Goal: Transaction & Acquisition: Purchase product/service

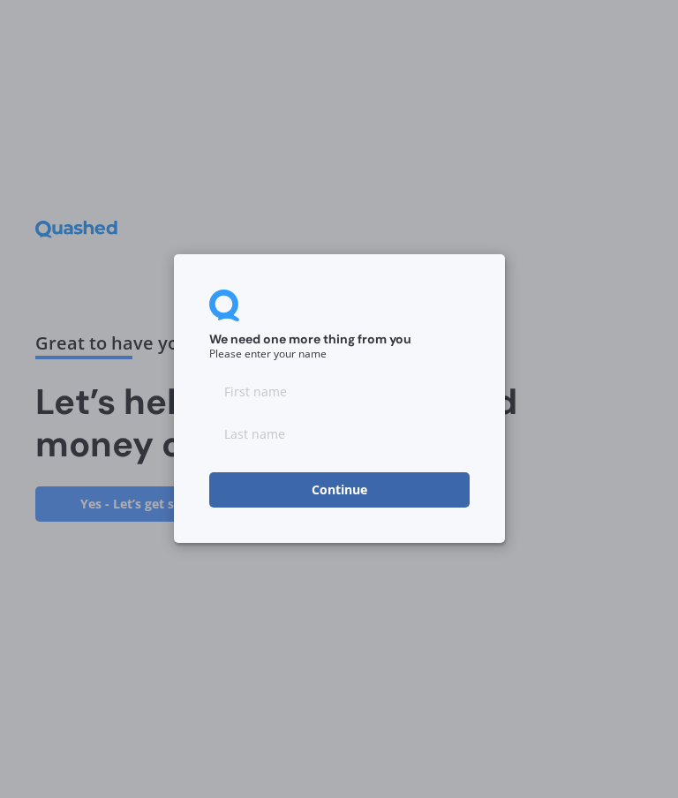
click at [354, 402] on input at bounding box center [339, 391] width 260 height 35
type input "[PERSON_NAME]"
click at [334, 443] on input at bounding box center [339, 434] width 260 height 35
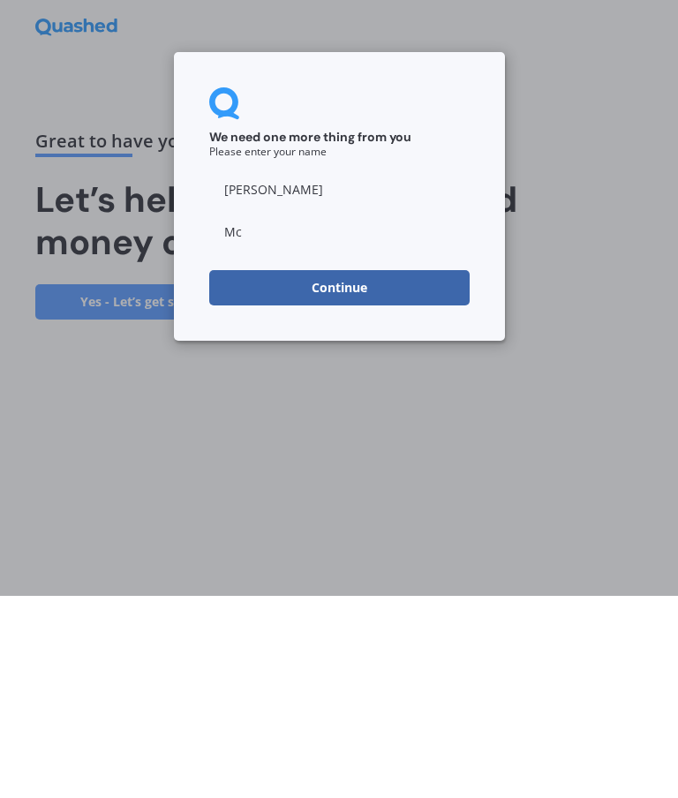
type input "McNicholl"
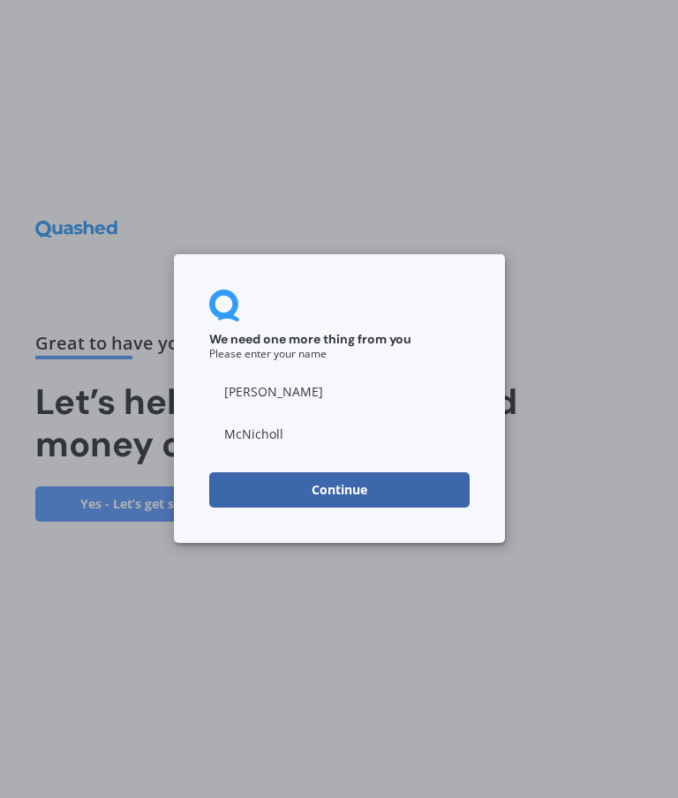
click at [355, 486] on button "Continue" at bounding box center [339, 490] width 260 height 35
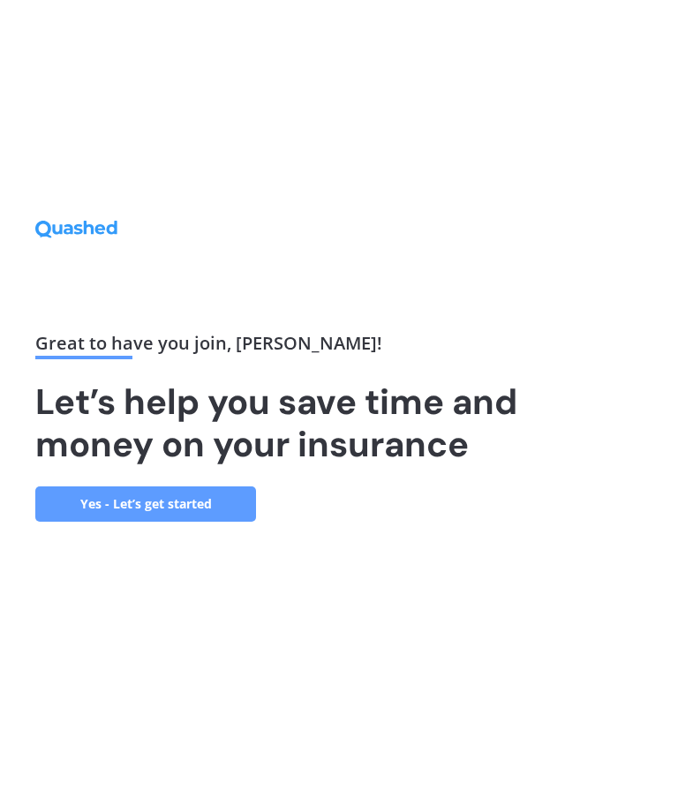
click at [199, 486] on link "Yes - Let’s get started" at bounding box center [145, 503] width 221 height 35
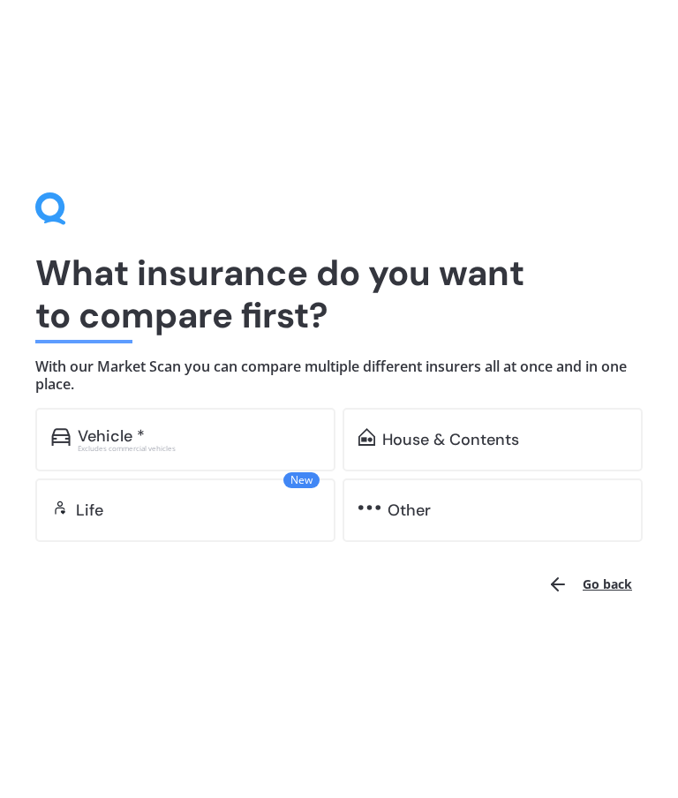
click at [238, 447] on div "Excludes commercial vehicles" at bounding box center [199, 448] width 242 height 7
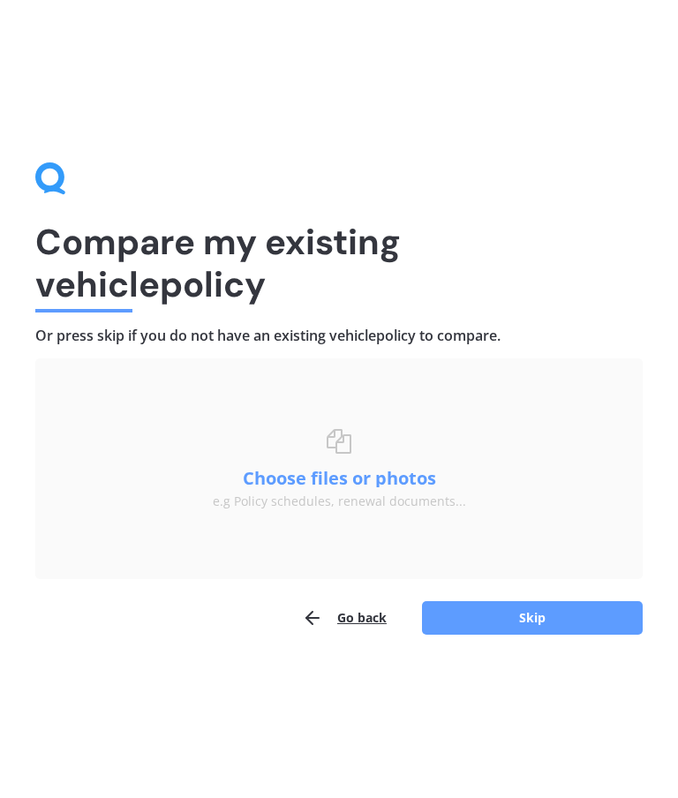
click at [550, 625] on button "Skip" at bounding box center [532, 618] width 221 height 34
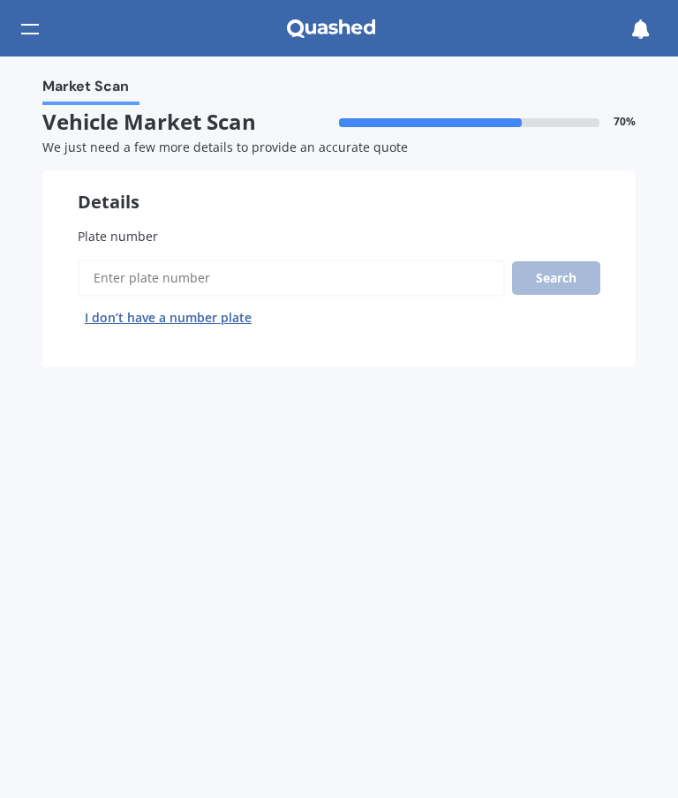
click at [31, 21] on div at bounding box center [30, 29] width 18 height 34
click at [507, 618] on div "Market Scan Vehicle Market Scan 70 % We just need a few more details to provide…" at bounding box center [339, 426] width 678 height 741
click at [315, 276] on input "Plate number" at bounding box center [291, 277] width 427 height 37
type input "PJS855"
click at [556, 274] on button "Search" at bounding box center [556, 278] width 88 height 34
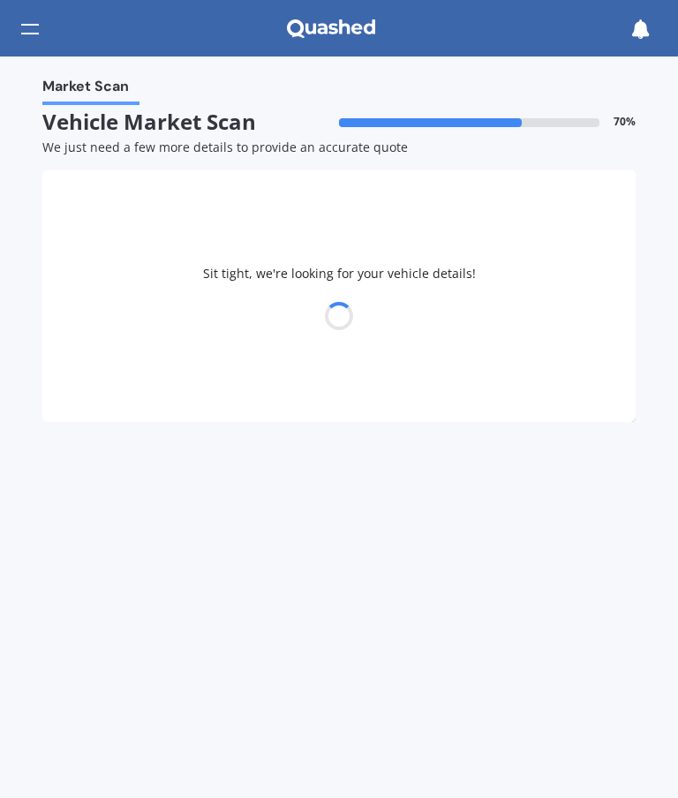
select select "POLESTAR"
select select "2"
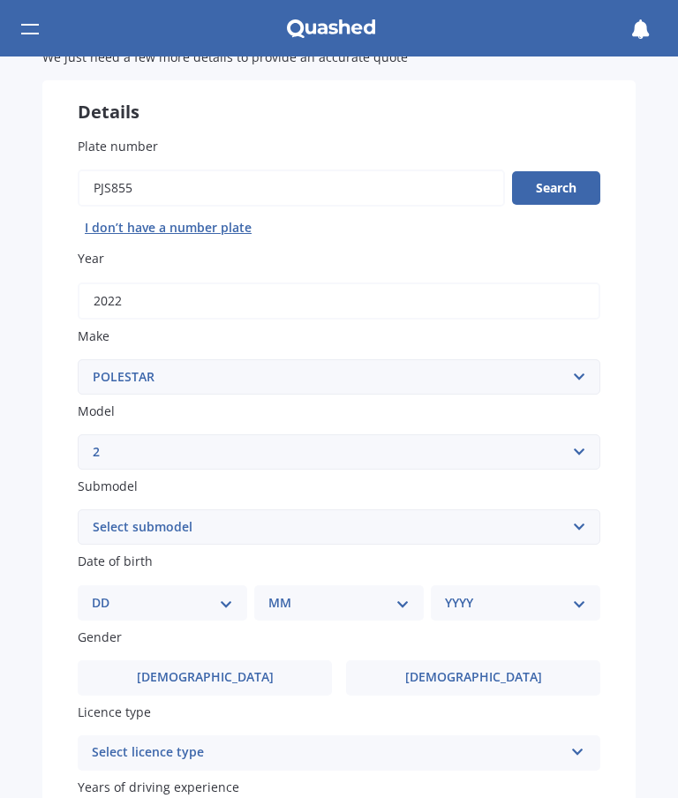
scroll to position [97, 0]
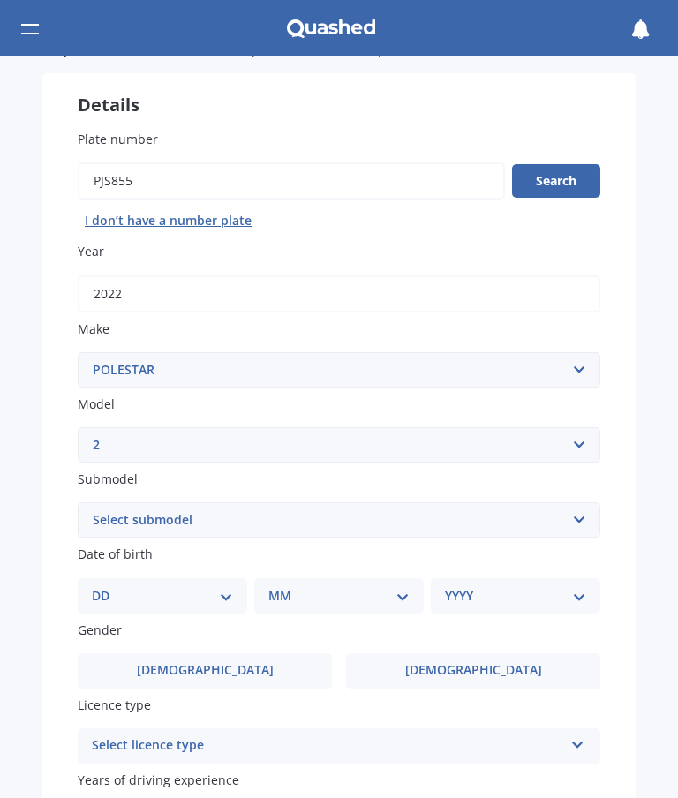
click at [567, 516] on select "Select submodel Liftback 5dr Reduction Gear 1sp AWD E/300kW (LRDM) Liftback 5dr…" at bounding box center [339, 519] width 522 height 35
click at [575, 524] on select "Select submodel Liftback 5dr Reduction Gear 1sp AWD E/300kW (LRDM) Liftback 5dr…" at bounding box center [339, 519] width 522 height 35
select select "SRSM 69KWH/EV/FD"
click at [207, 595] on select "DD 01 02 03 04 05 06 07 08 09 10 11 12 13 14 15 16 17 18 19 20 21 22 23 24 25 2…" at bounding box center [162, 595] width 141 height 19
select select "17"
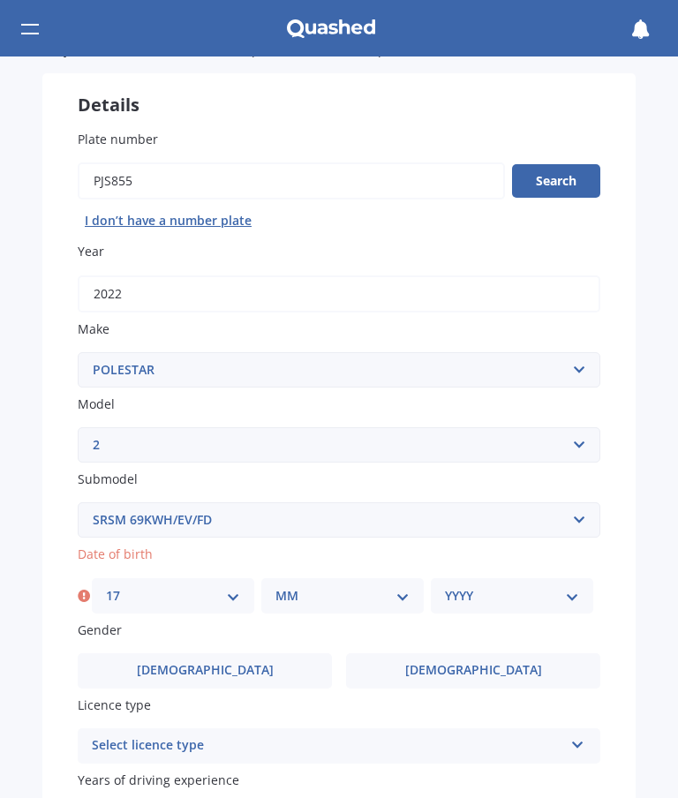
click at [401, 590] on select "MM 01 02 03 04 05 06 07 08 09 10 11 12" at bounding box center [342, 595] width 134 height 19
select select "07"
click at [565, 595] on select "YYYY 2025 2024 2023 2022 2021 2020 2019 2018 2017 2016 2015 2014 2013 2012 2011…" at bounding box center [512, 595] width 134 height 19
select select "1969"
click at [492, 663] on span "[DEMOGRAPHIC_DATA]" at bounding box center [473, 670] width 137 height 15
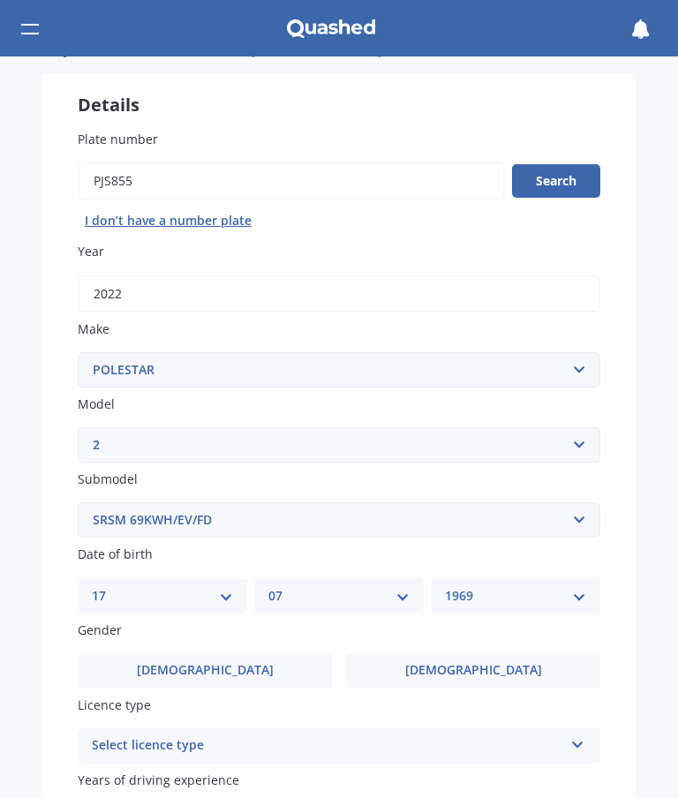
click at [0, 0] on input "[DEMOGRAPHIC_DATA]" at bounding box center [0, 0] width 0 height 0
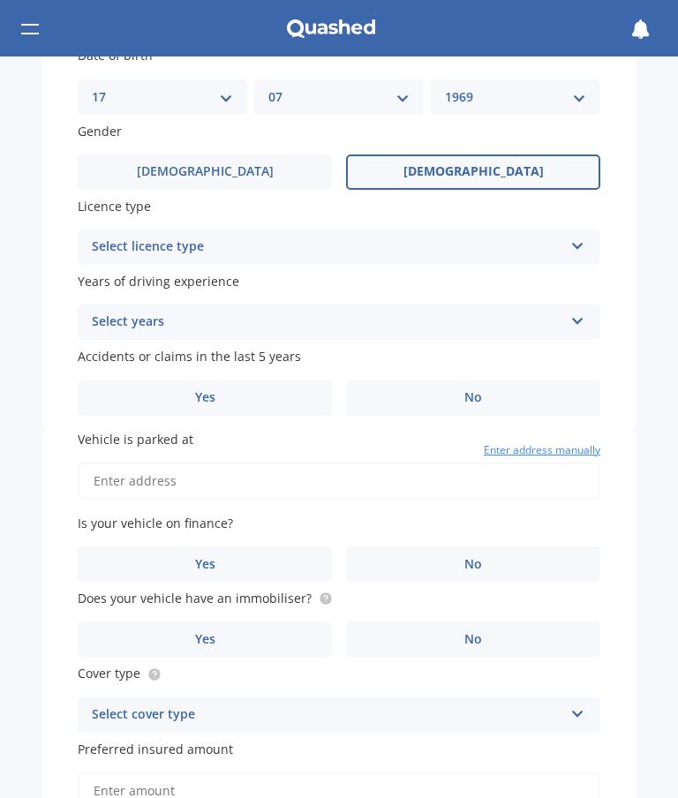
scroll to position [596, 0]
click at [572, 237] on icon at bounding box center [577, 243] width 15 height 12
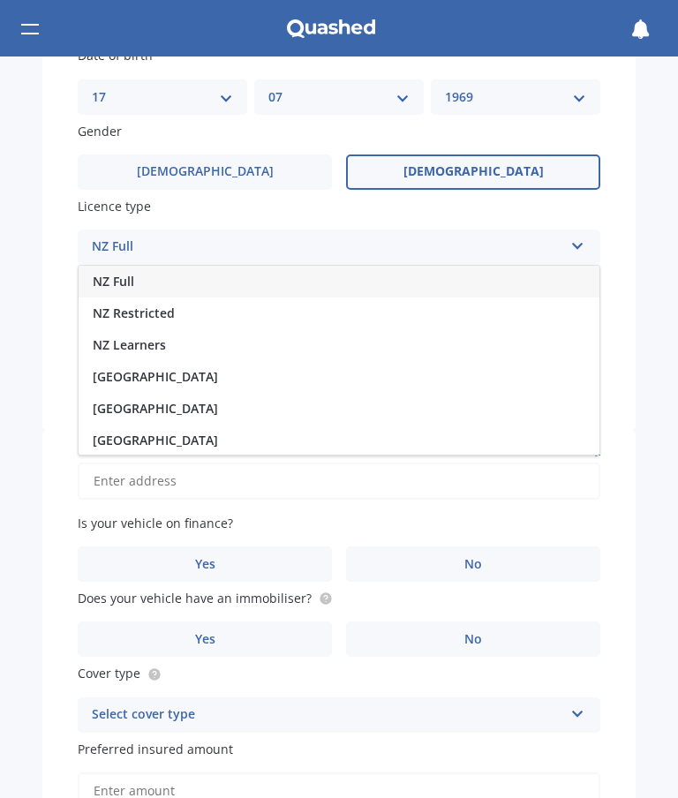
click at [376, 266] on div "NZ Full" at bounding box center [339, 282] width 521 height 32
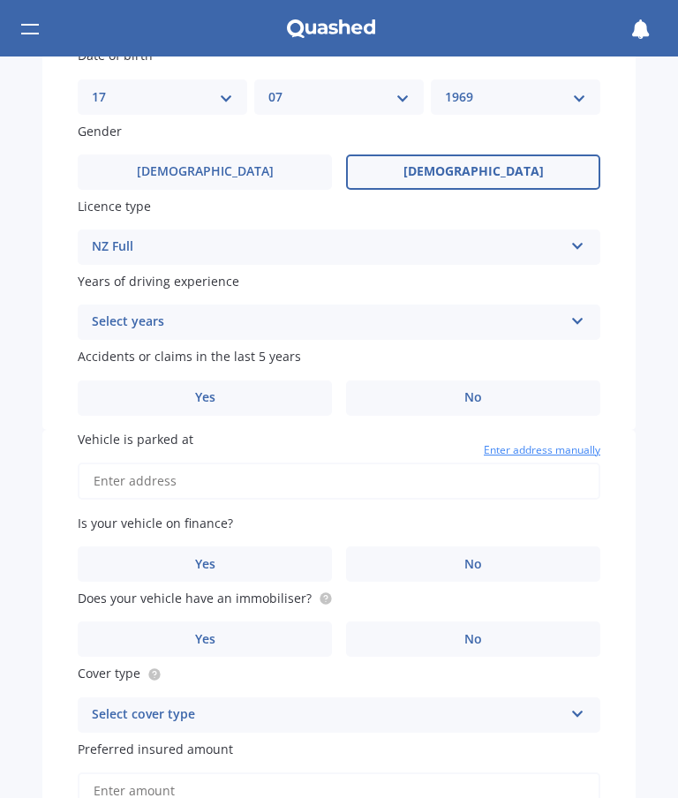
click at [572, 312] on icon at bounding box center [577, 318] width 15 height 12
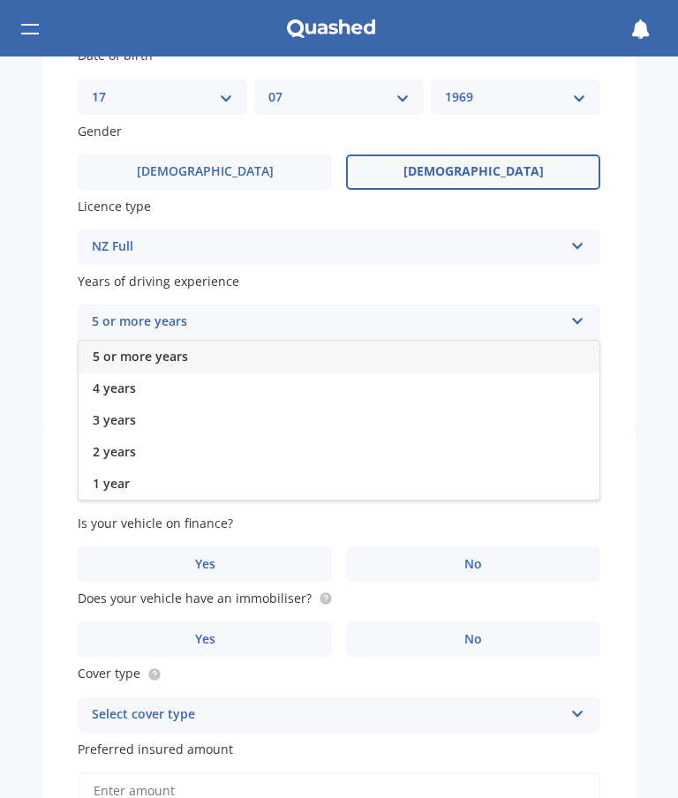
click at [323, 341] on div "5 or more years" at bounding box center [339, 357] width 521 height 32
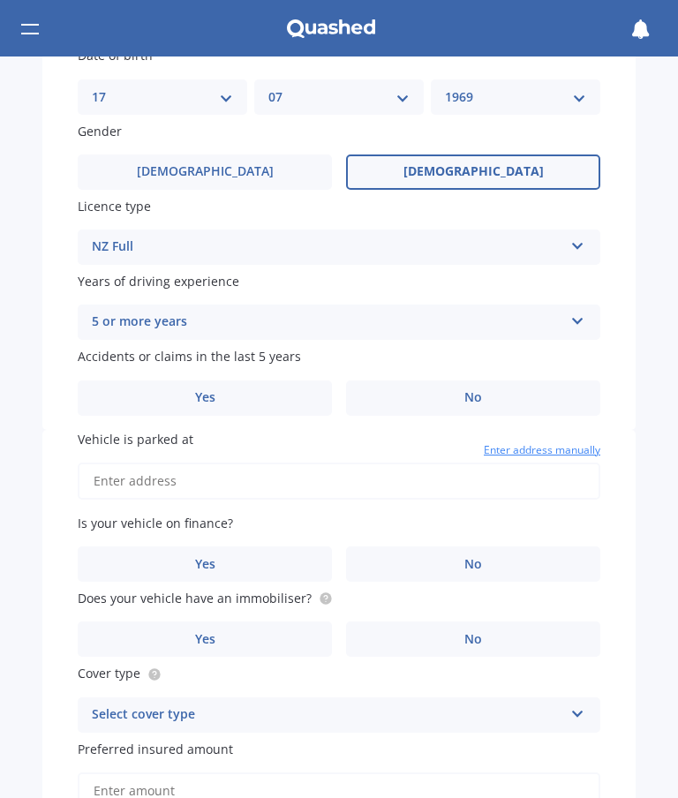
click at [484, 380] on label "No" at bounding box center [473, 397] width 254 height 35
click at [0, 0] on input "No" at bounding box center [0, 0] width 0 height 0
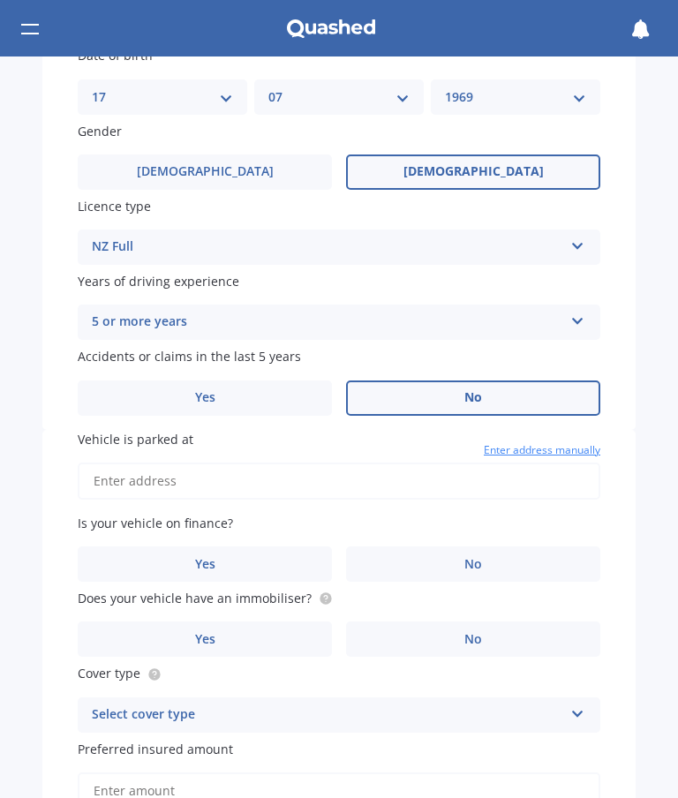
click at [418, 462] on input "Vehicle is parked at" at bounding box center [339, 480] width 522 height 37
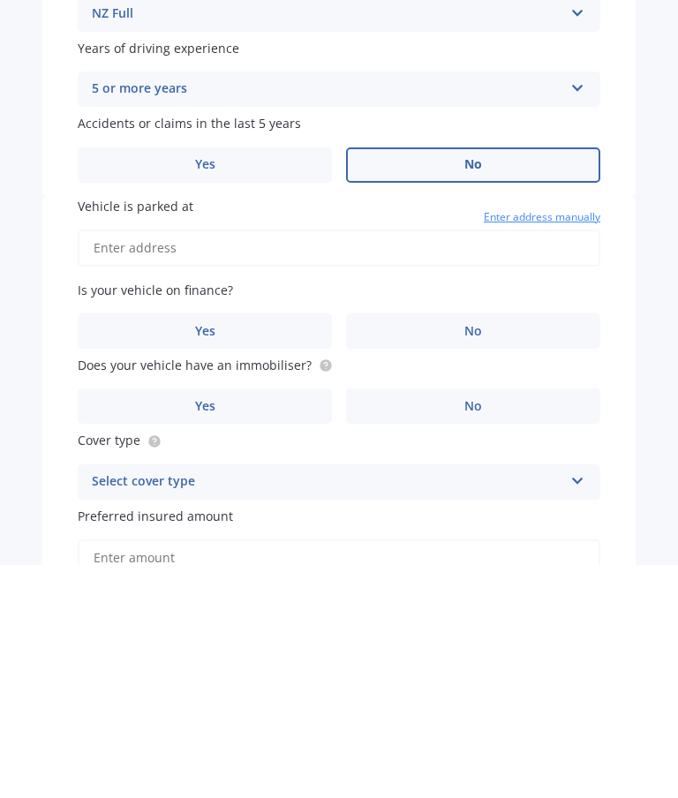
type input "[STREET_ADDRESS]"
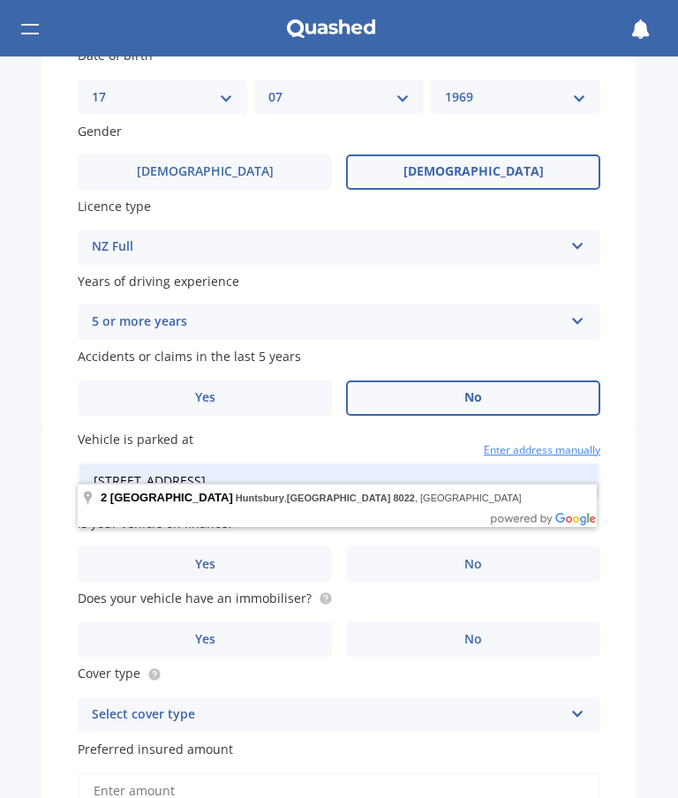
click at [485, 559] on label "No" at bounding box center [473, 563] width 254 height 35
click at [0, 0] on input "No" at bounding box center [0, 0] width 0 height 0
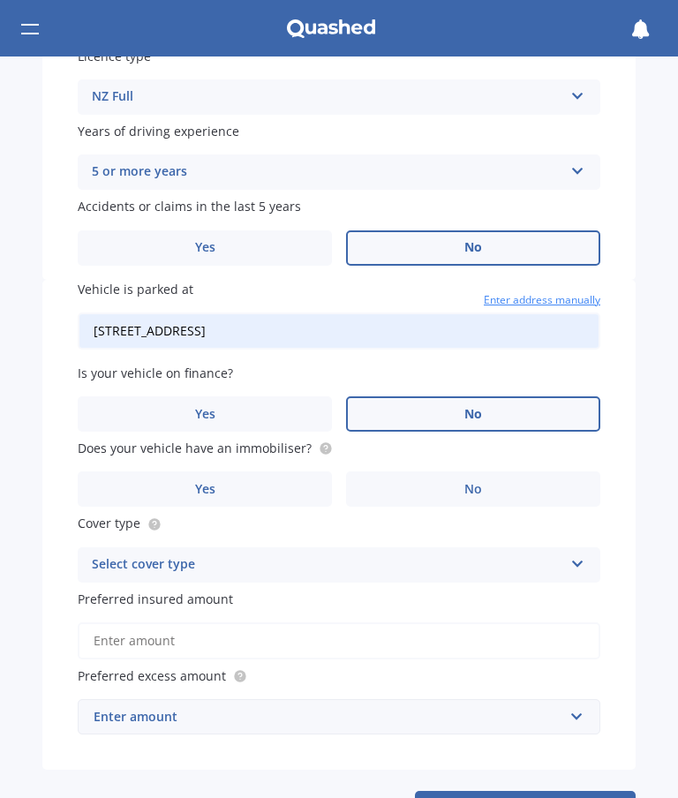
scroll to position [750, 0]
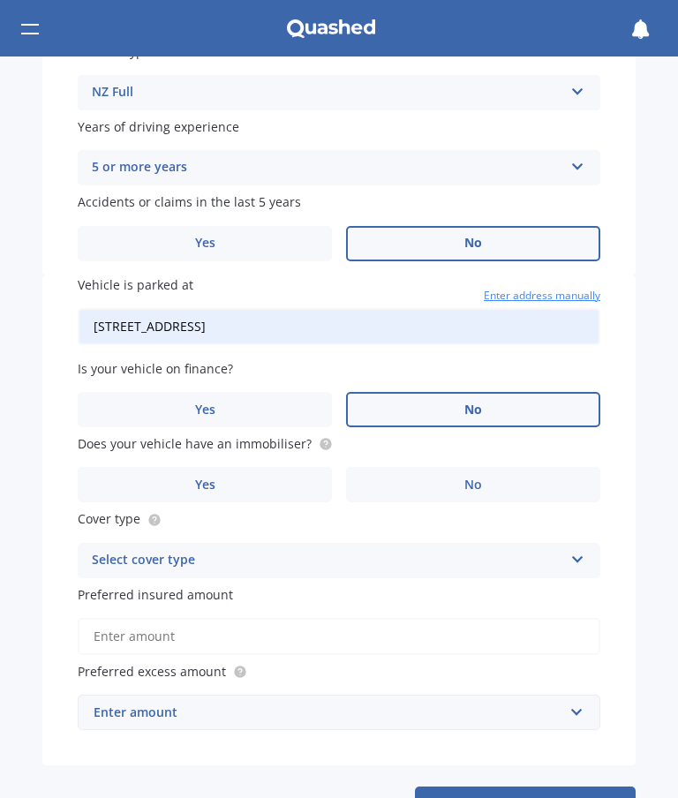
click at [486, 467] on label "No" at bounding box center [473, 484] width 254 height 35
click at [0, 0] on input "No" at bounding box center [0, 0] width 0 height 0
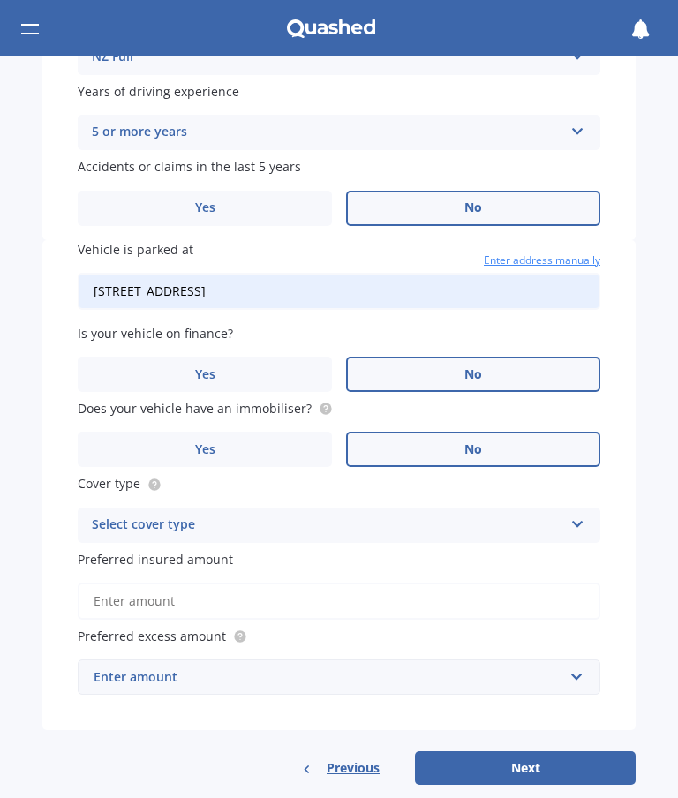
scroll to position [785, 0]
click at [565, 509] on div "Select cover type Comprehensive Third Party, Fire & Theft Third Party" at bounding box center [339, 525] width 522 height 35
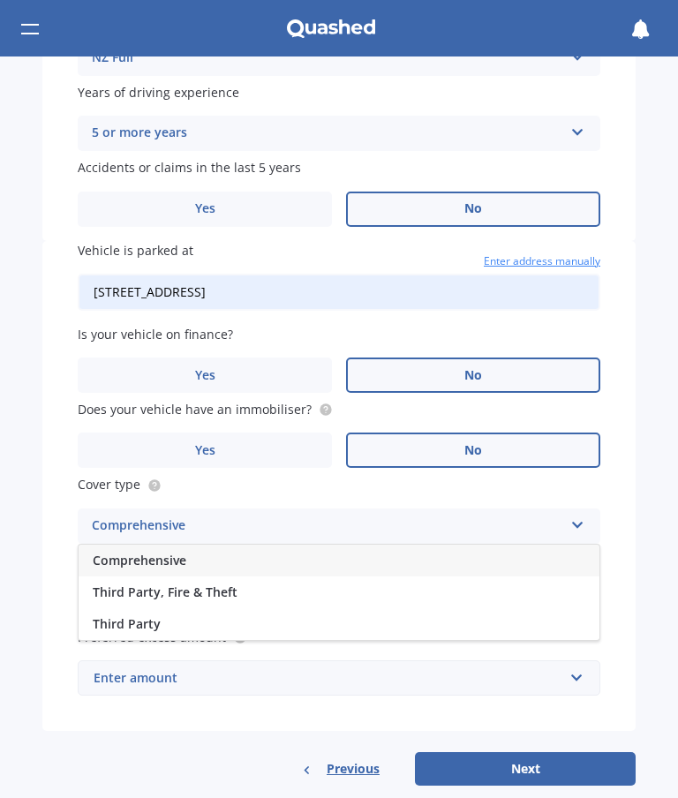
click at [366, 545] on div "Comprehensive" at bounding box center [339, 561] width 521 height 32
click at [367, 583] on input "Preferred insured amount" at bounding box center [339, 601] width 522 height 37
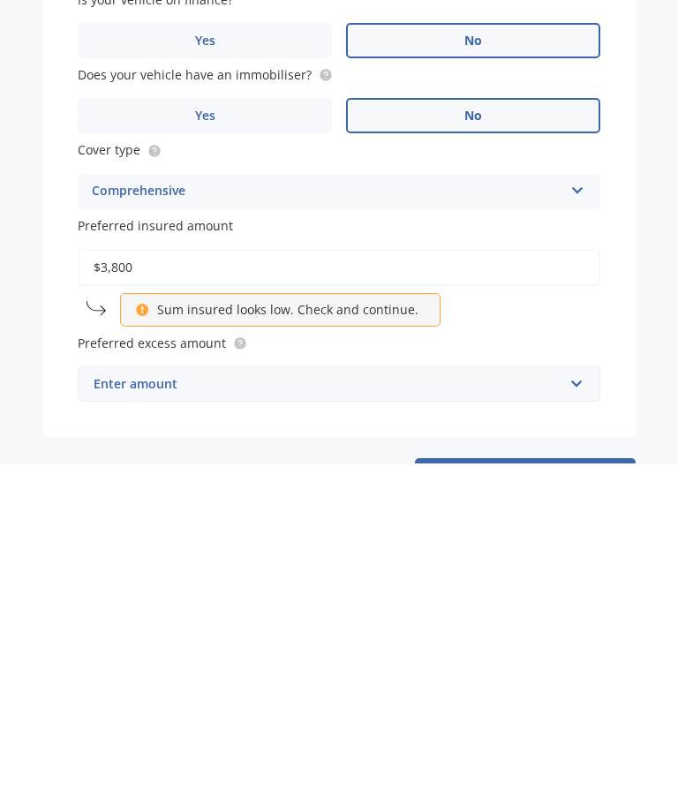
type input "$38,000"
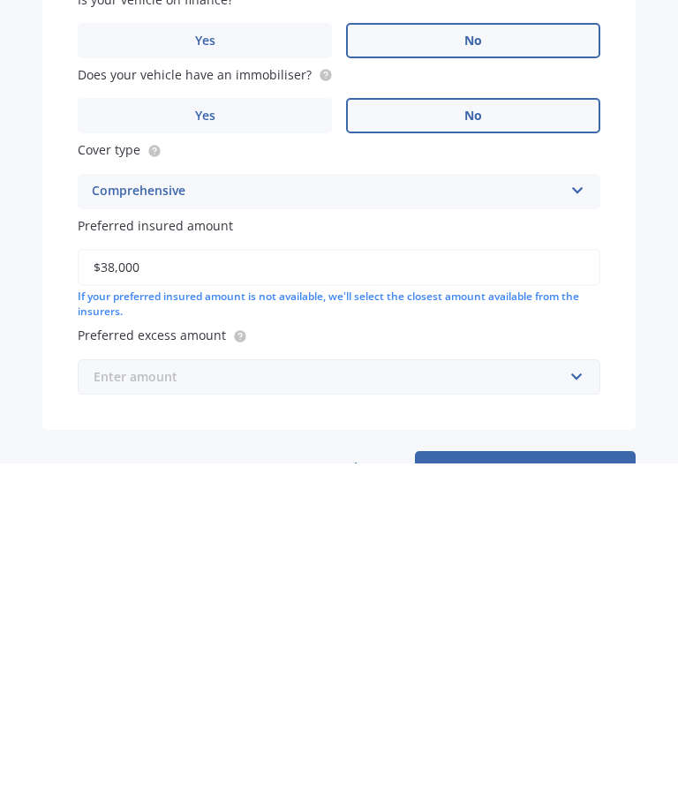
click at [575, 695] on input "text" at bounding box center [332, 712] width 507 height 34
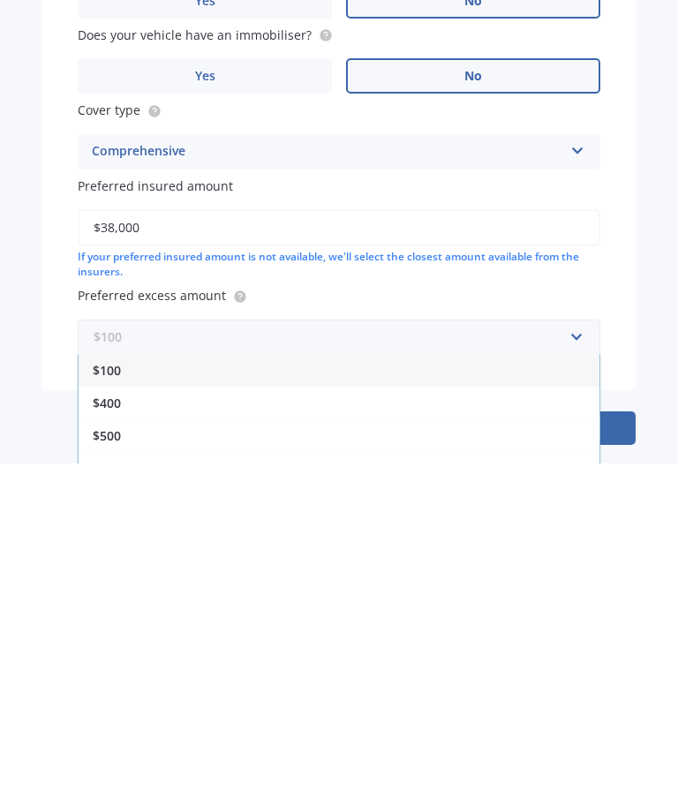
scroll to position [823, 0]
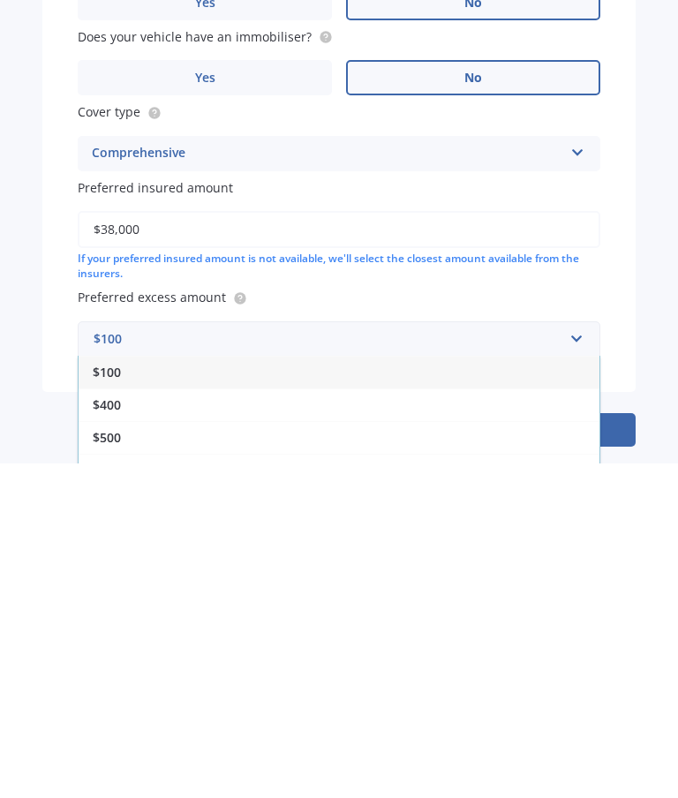
click at [94, 690] on div "$100" at bounding box center [339, 706] width 521 height 33
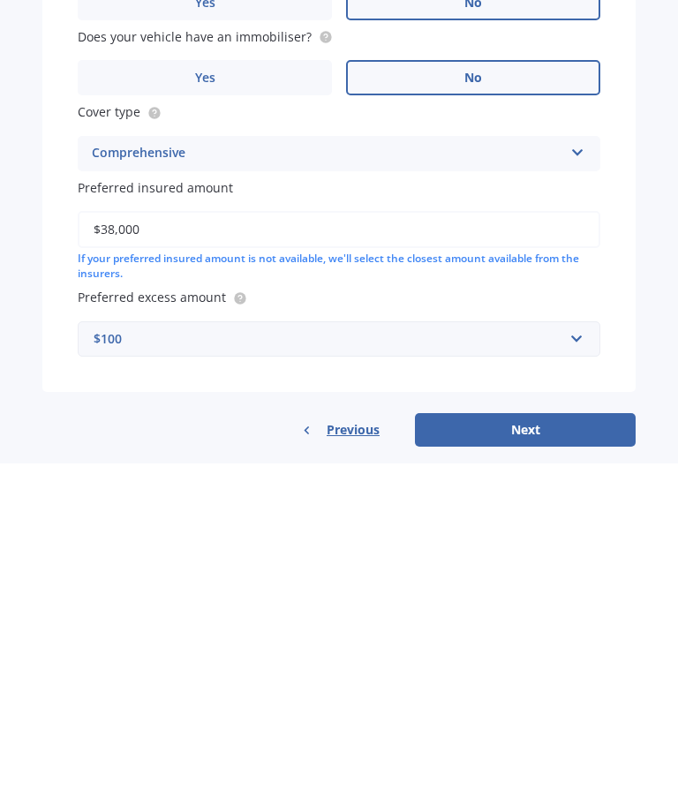
scroll to position [816, 0]
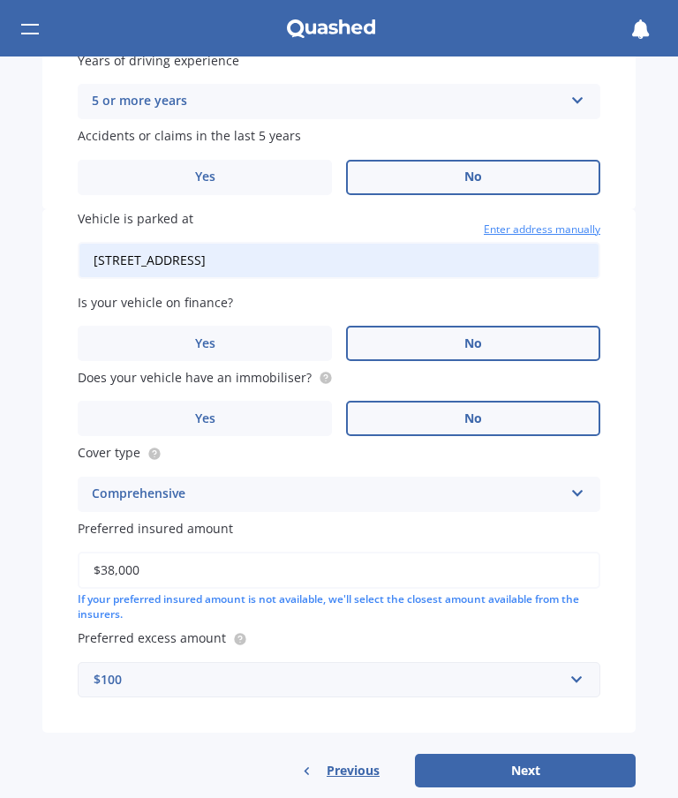
click at [520, 754] on button "Next" at bounding box center [525, 771] width 221 height 34
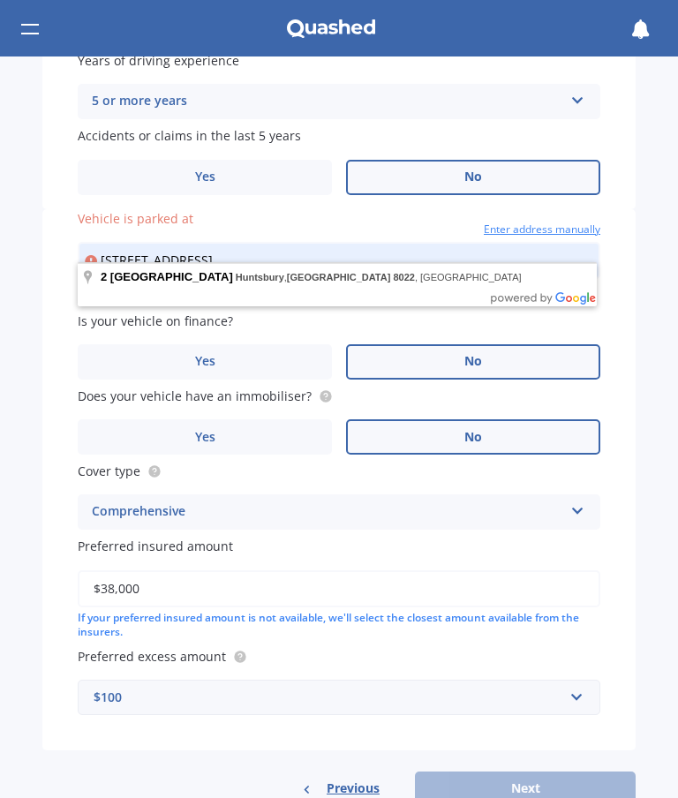
click at [352, 576] on input "$38,000" at bounding box center [339, 588] width 522 height 37
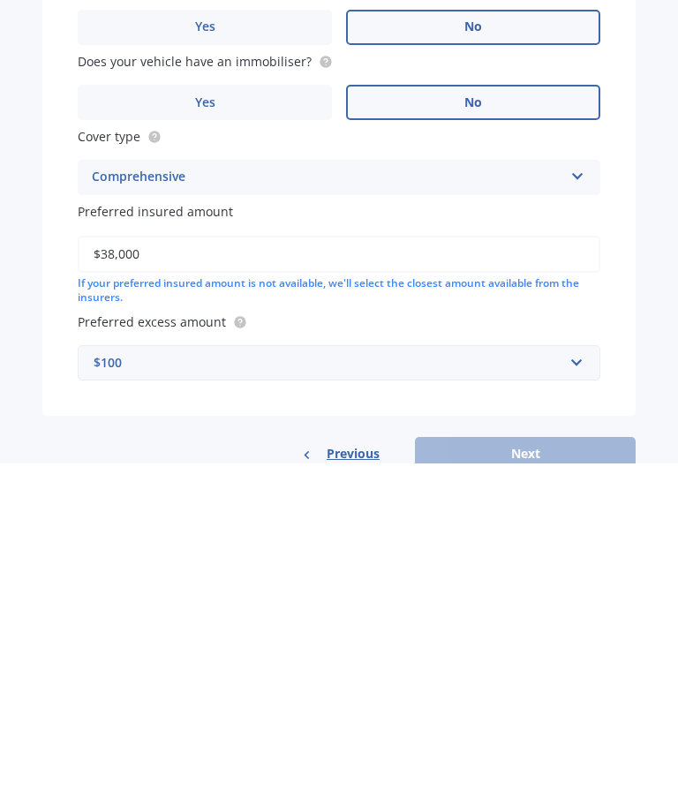
click at [130, 611] on div "If your preferred insured amount is not available, we'll select the closest amo…" at bounding box center [339, 626] width 522 height 30
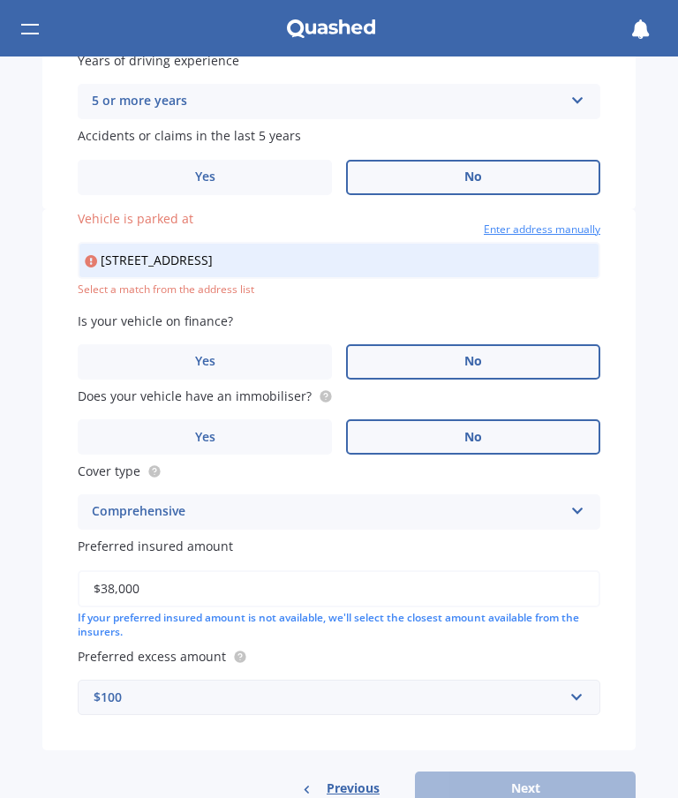
click at [238, 245] on input "[STREET_ADDRESS]" at bounding box center [339, 260] width 522 height 37
type input "[STREET_ADDRESS]"
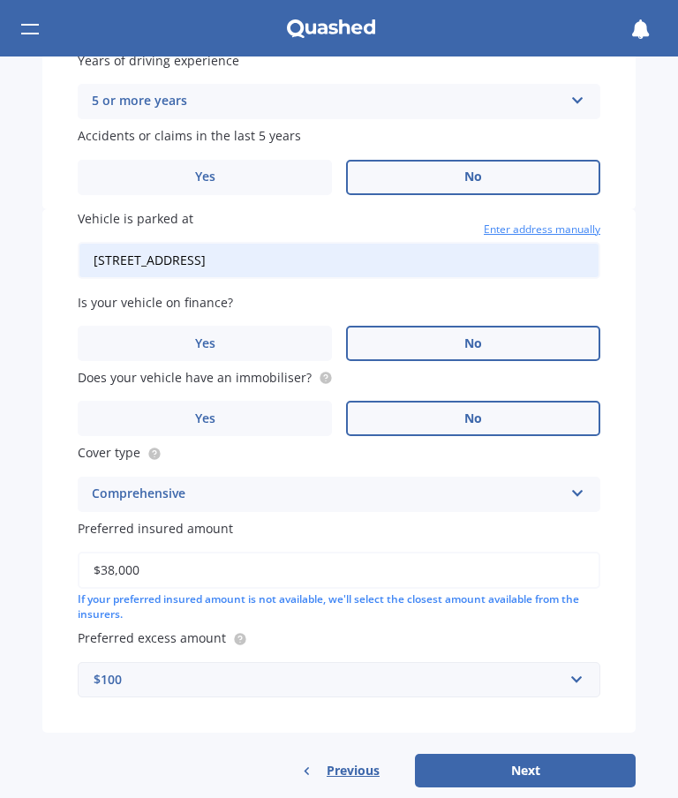
click at [438, 552] on input "$38,000" at bounding box center [339, 570] width 522 height 37
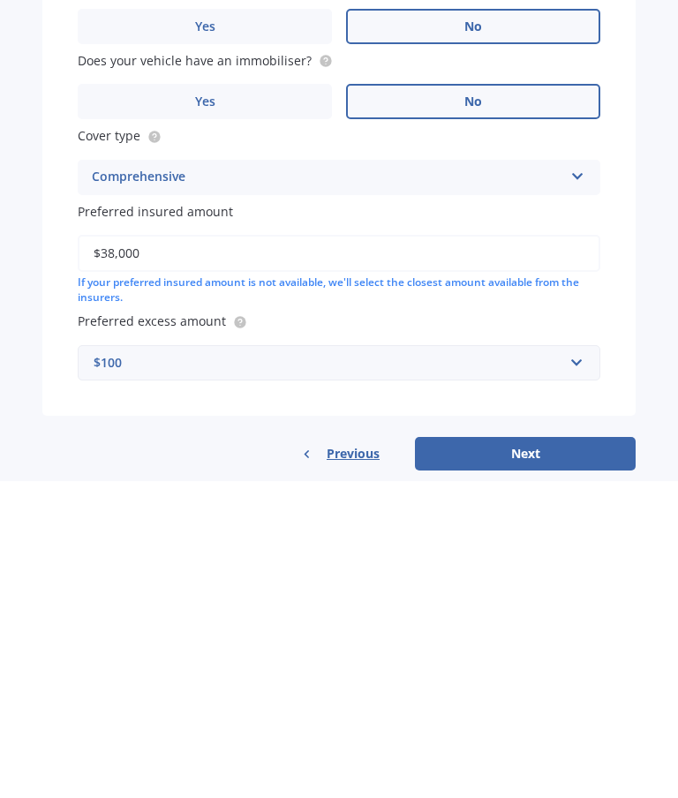
click at [272, 592] on div "If your preferred insured amount is not available, we'll select the closest amo…" at bounding box center [339, 607] width 522 height 30
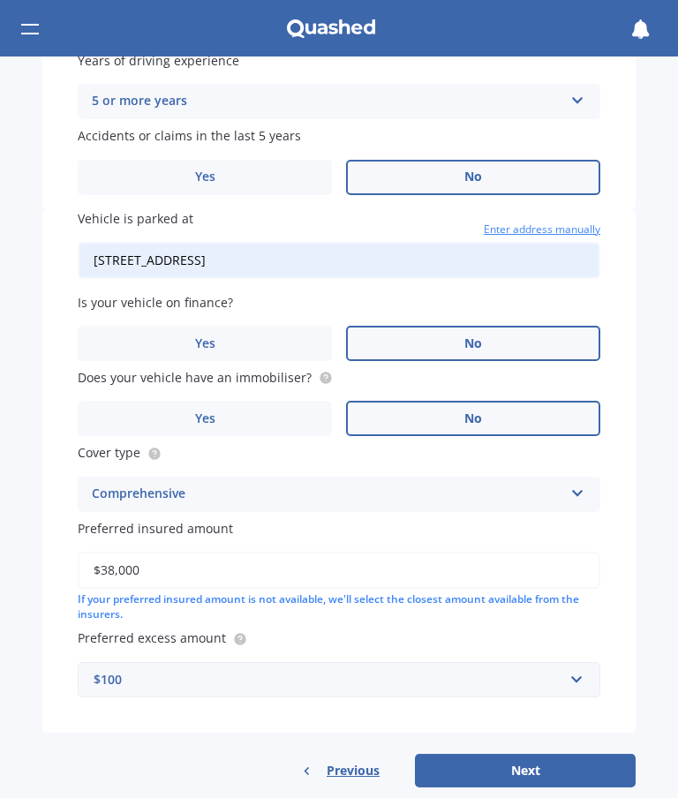
click at [499, 755] on button "Next" at bounding box center [525, 771] width 221 height 34
select select "17"
select select "07"
select select "1969"
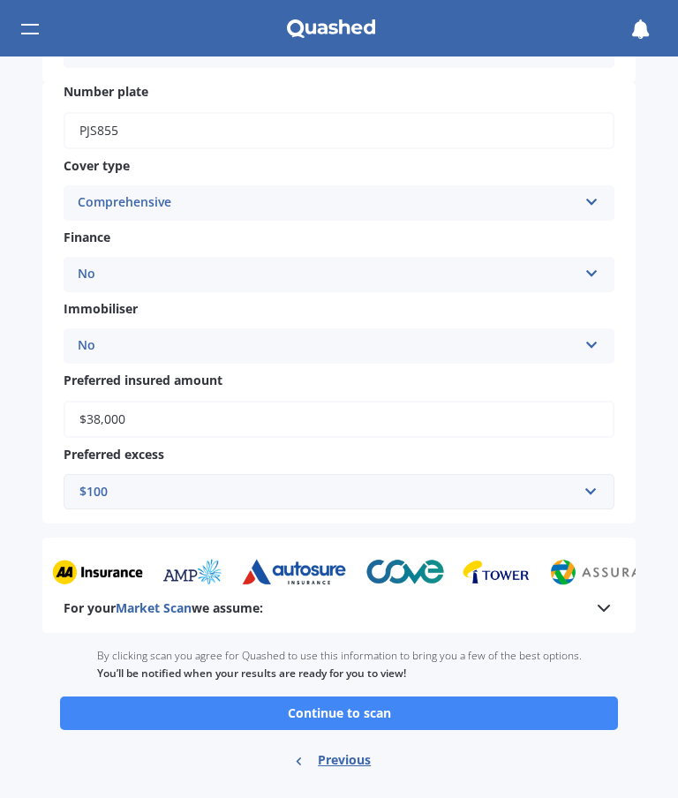
scroll to position [566, 0]
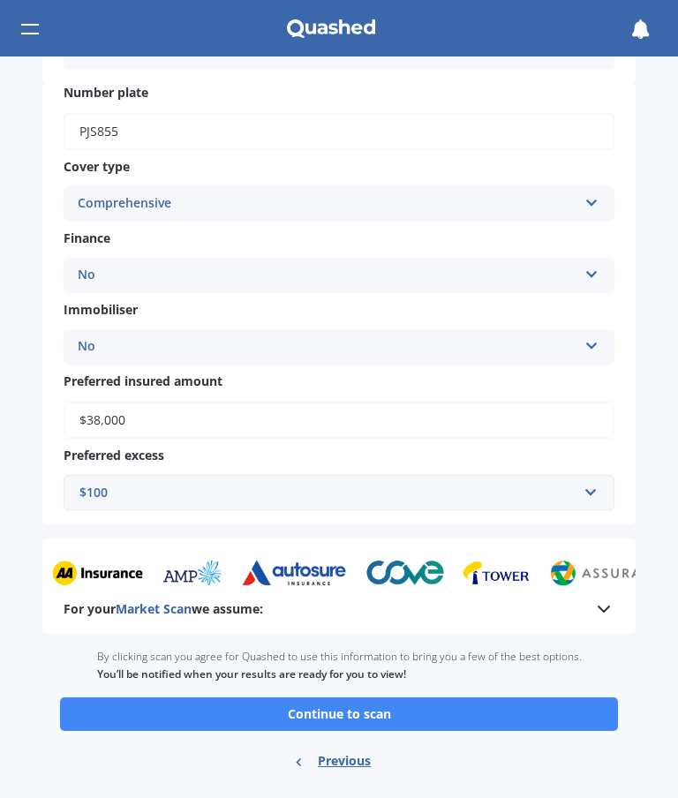
click at [388, 697] on button "Continue to scan" at bounding box center [339, 714] width 558 height 34
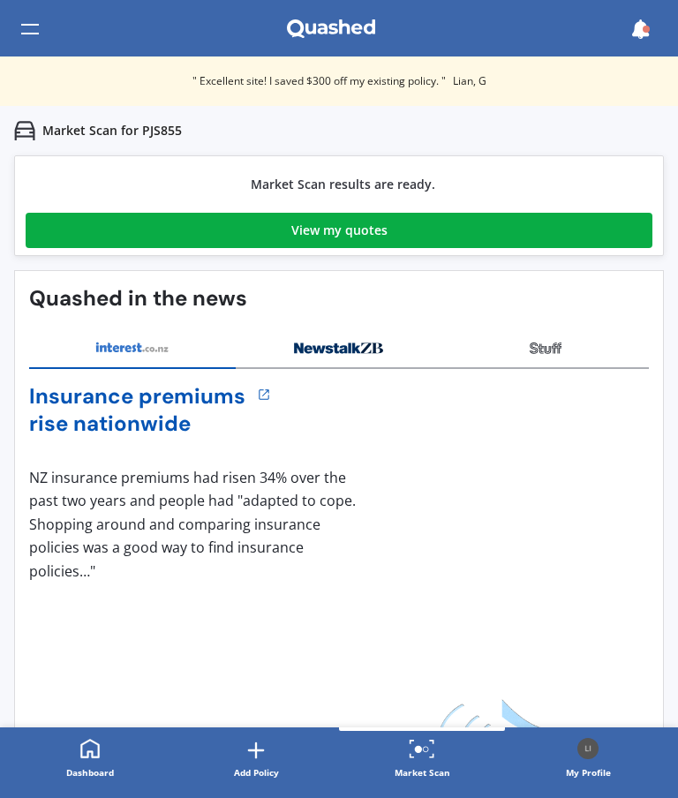
click at [371, 230] on div "View my quotes" at bounding box center [339, 230] width 96 height 35
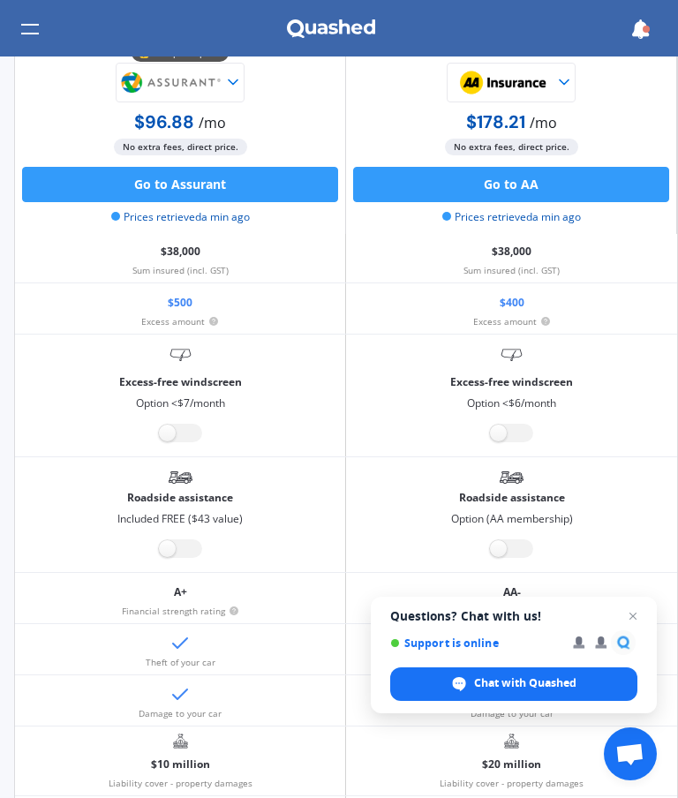
scroll to position [171, -1]
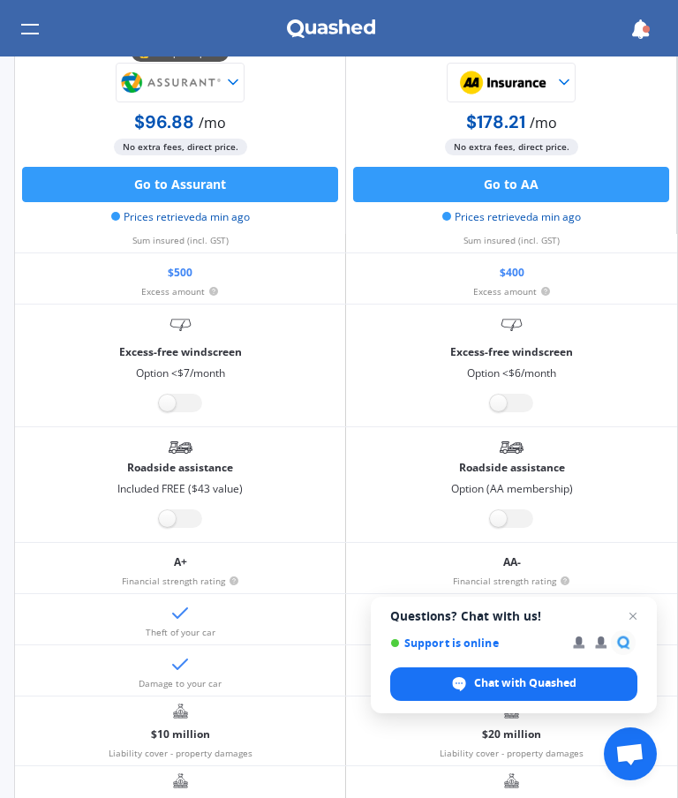
click at [637, 618] on span "Close chat" at bounding box center [632, 615] width 21 height 21
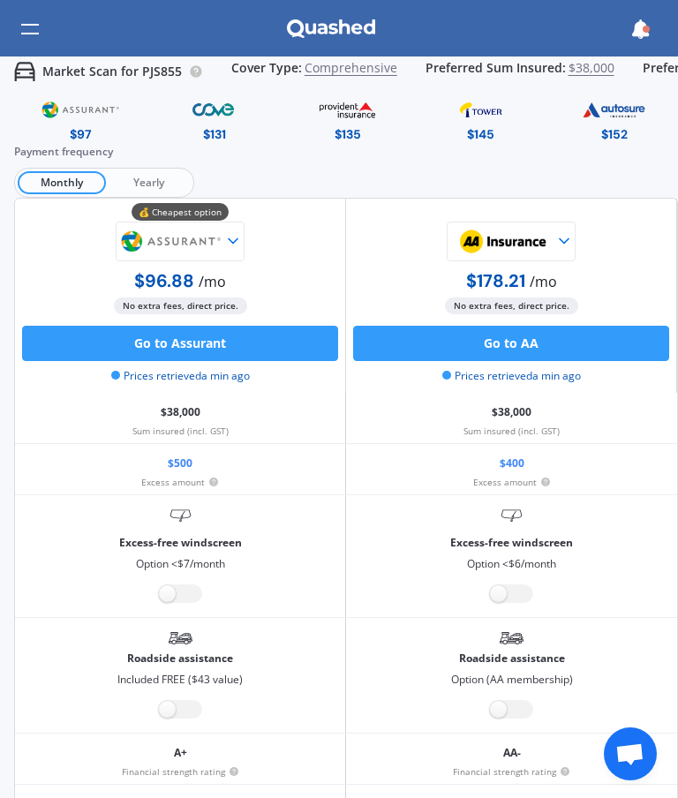
scroll to position [0, 0]
click at [222, 242] on img at bounding box center [171, 242] width 106 height 40
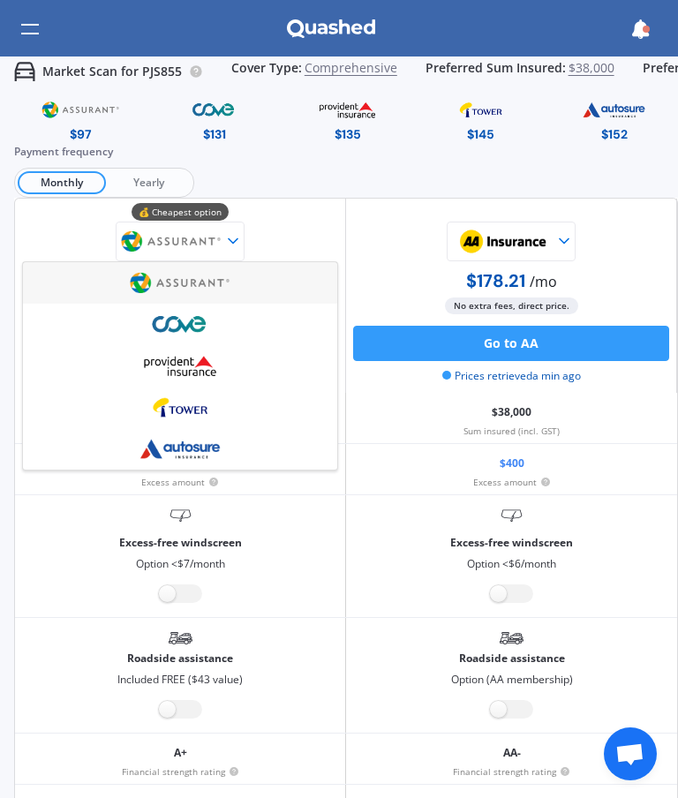
click at [567, 242] on icon at bounding box center [564, 241] width 18 height 18
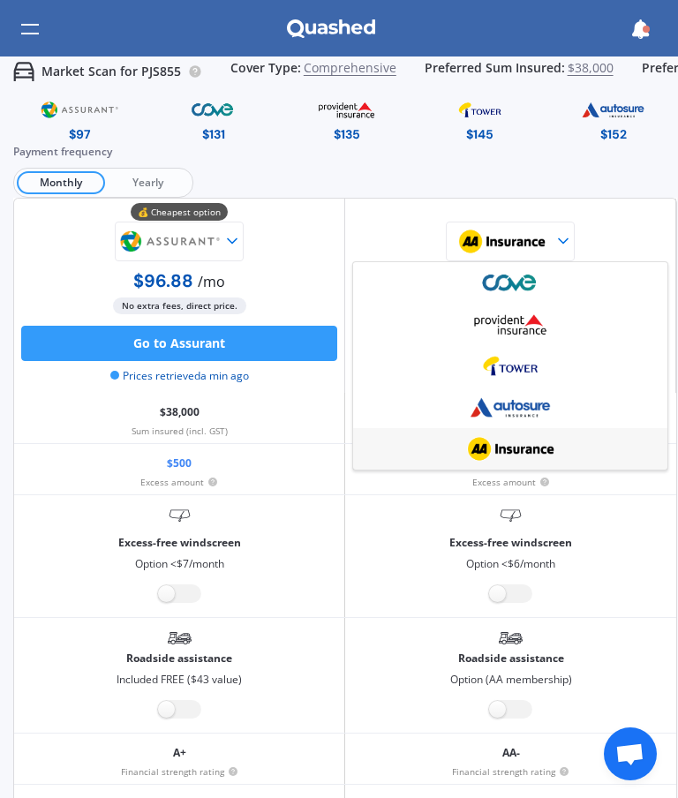
scroll to position [0, 1]
click at [637, 226] on div at bounding box center [510, 242] width 316 height 40
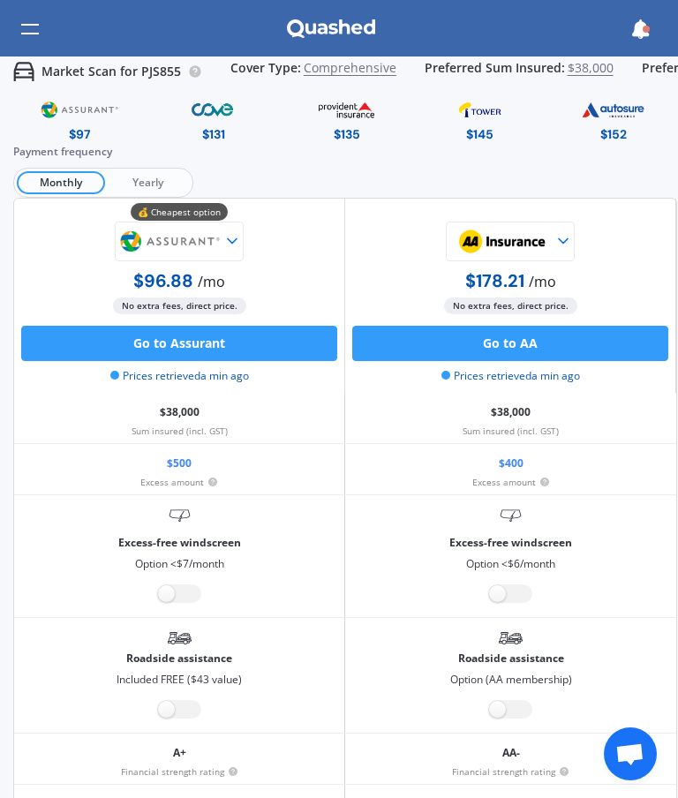
click at [152, 177] on span "Yearly" at bounding box center [147, 182] width 85 height 23
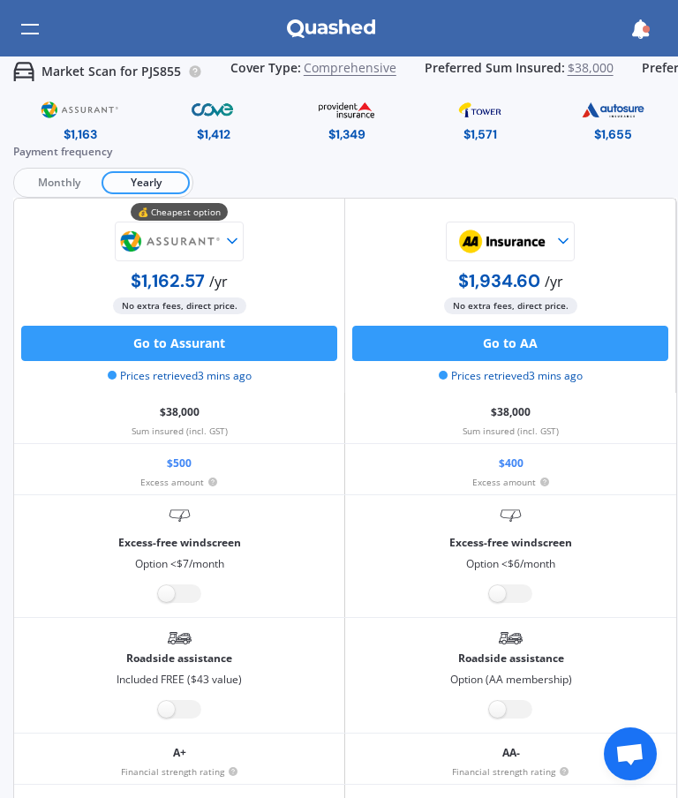
click at [58, 171] on span "Monthly" at bounding box center [59, 182] width 85 height 23
